Goal: Find specific page/section

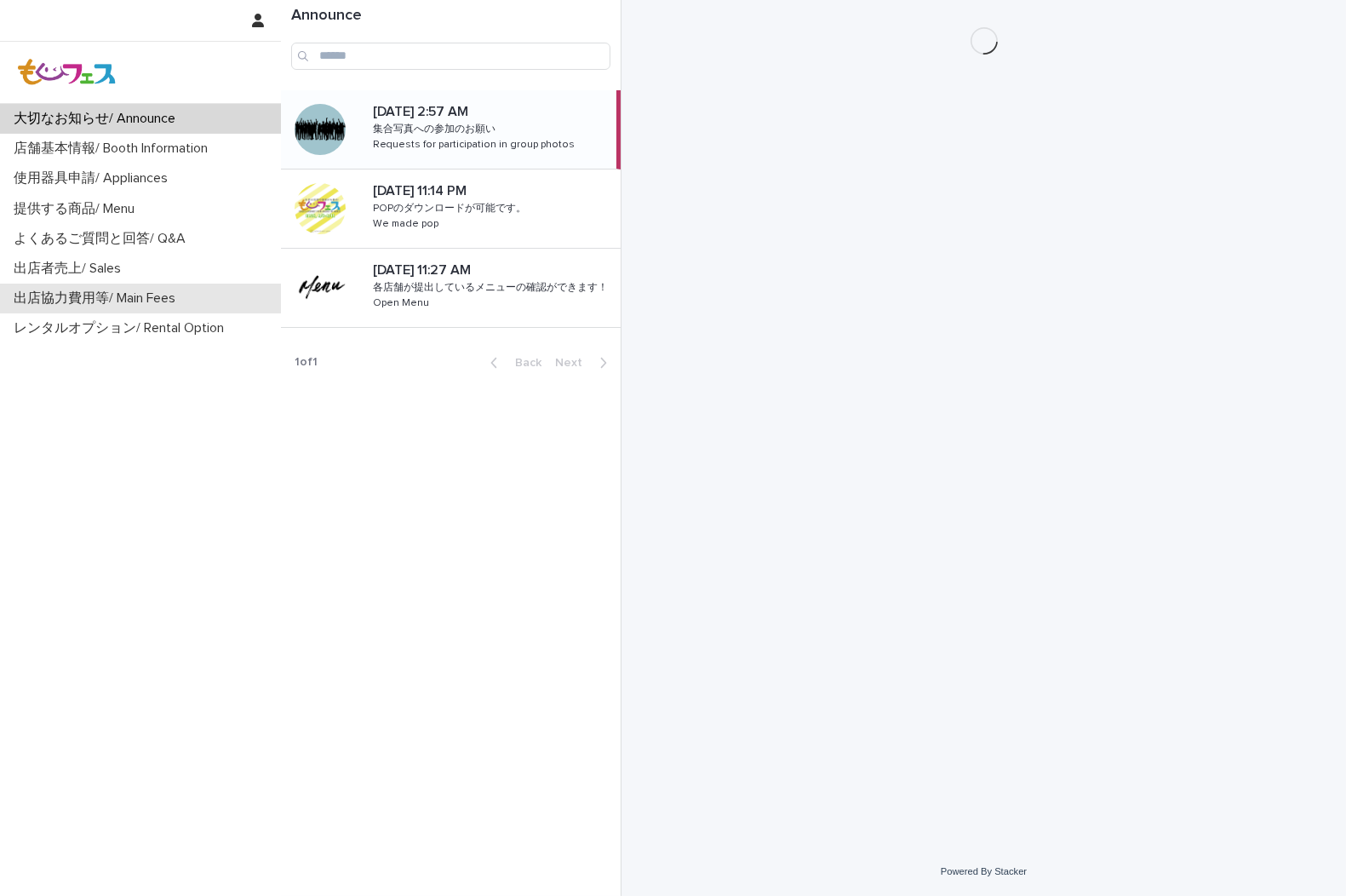
click at [145, 299] on p "出店協力費用等/ Main Fees" at bounding box center [97, 298] width 182 height 17
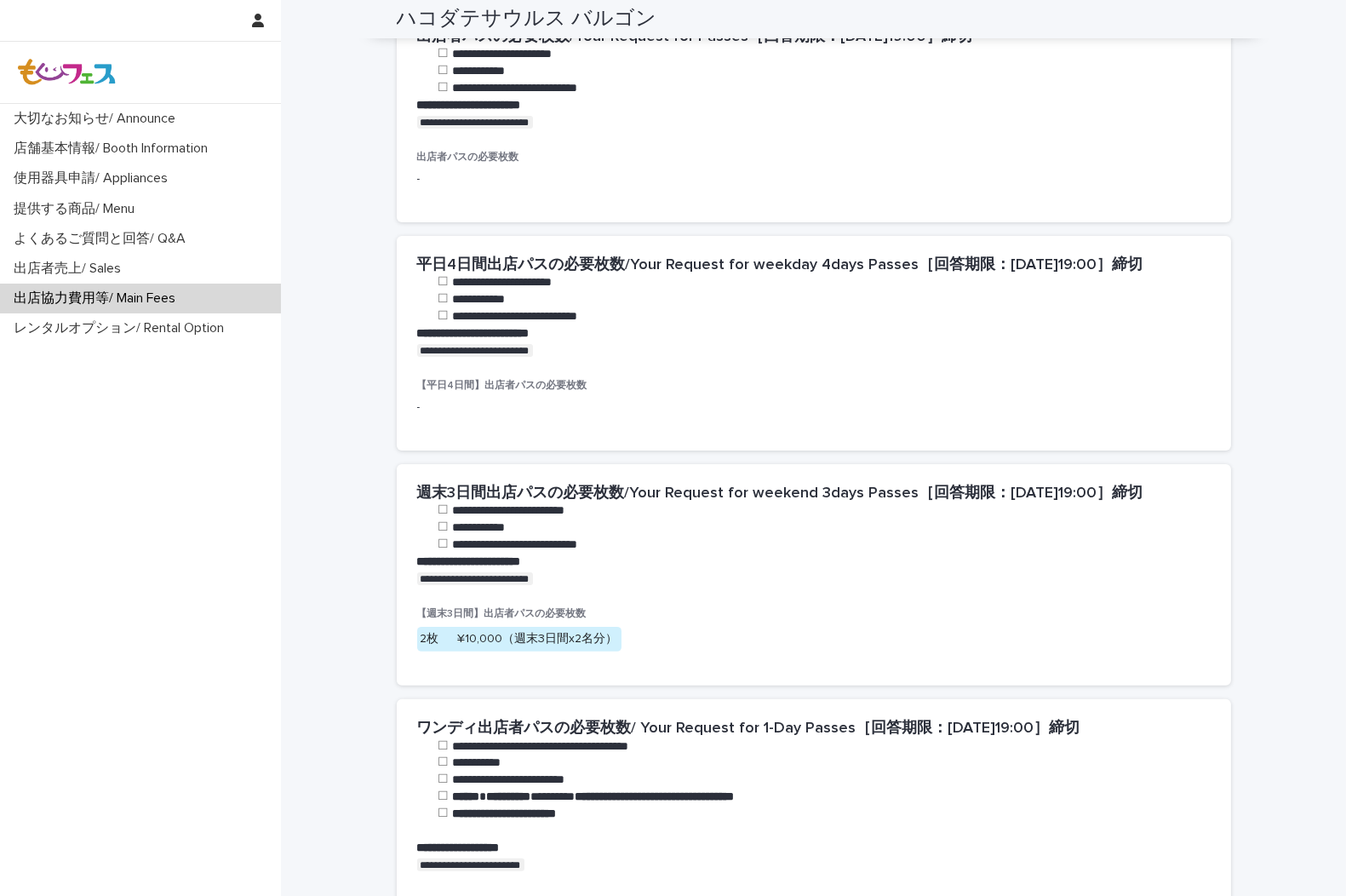
scroll to position [946, 0]
